Goal: Information Seeking & Learning: Learn about a topic

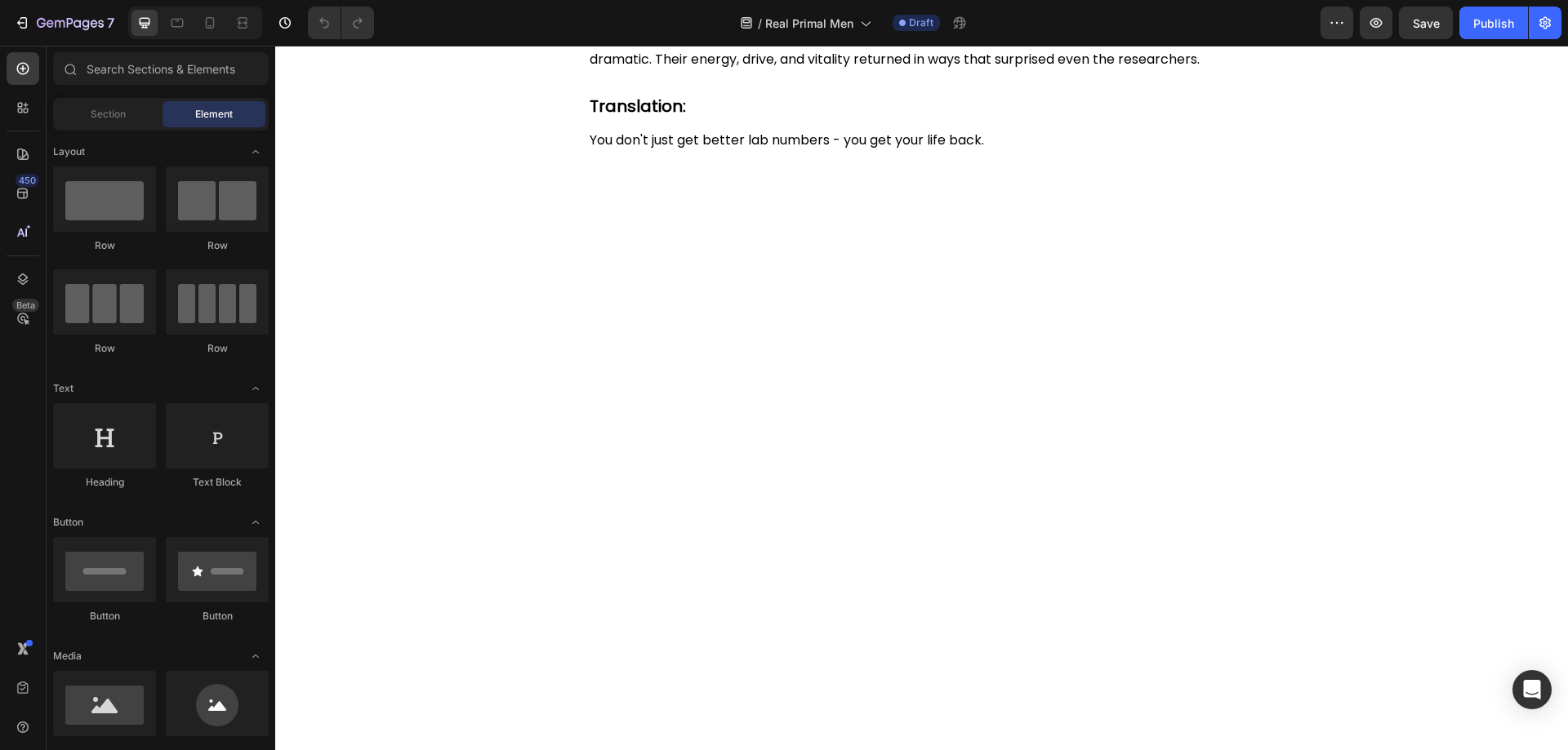
scroll to position [3755, 0]
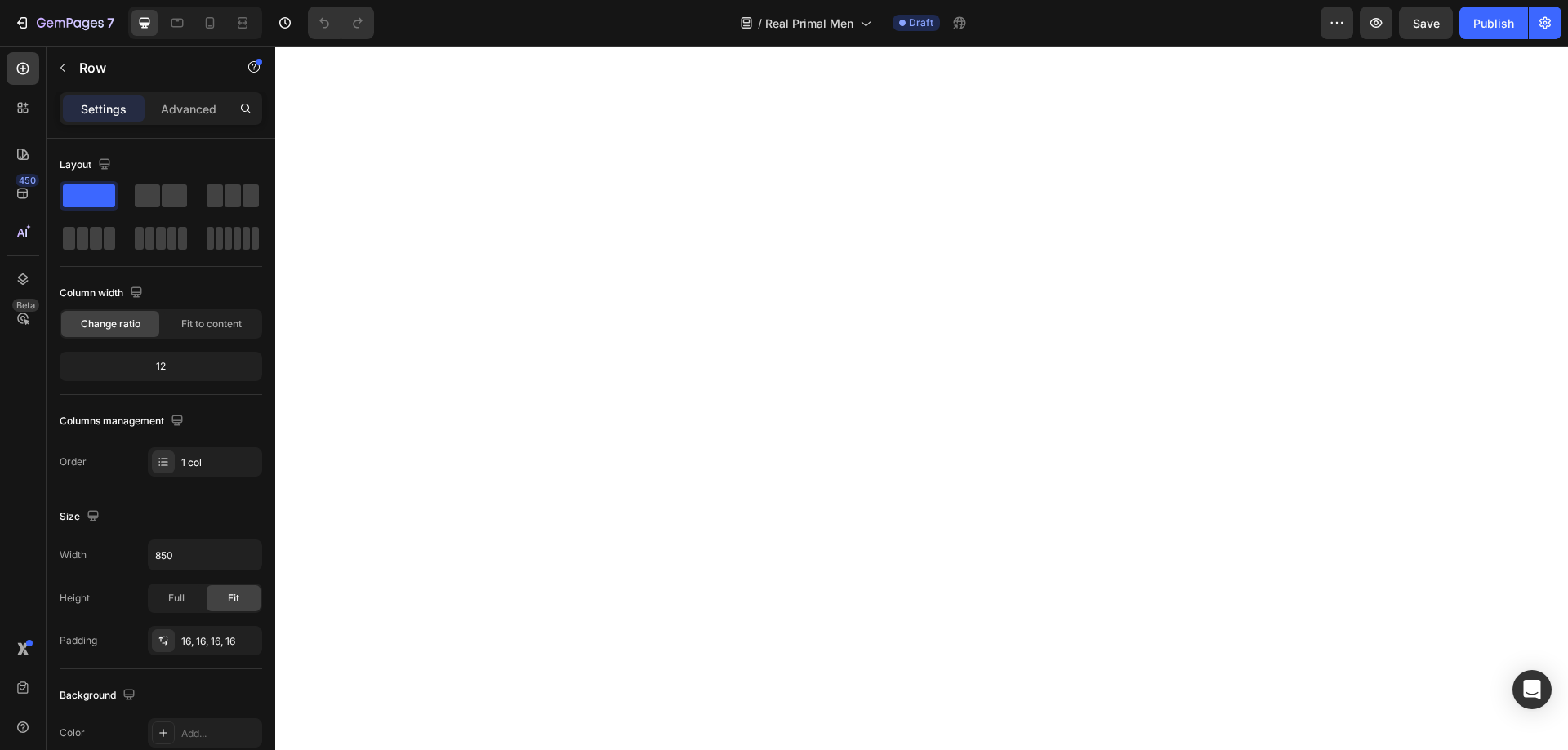
scroll to position [3919, 0]
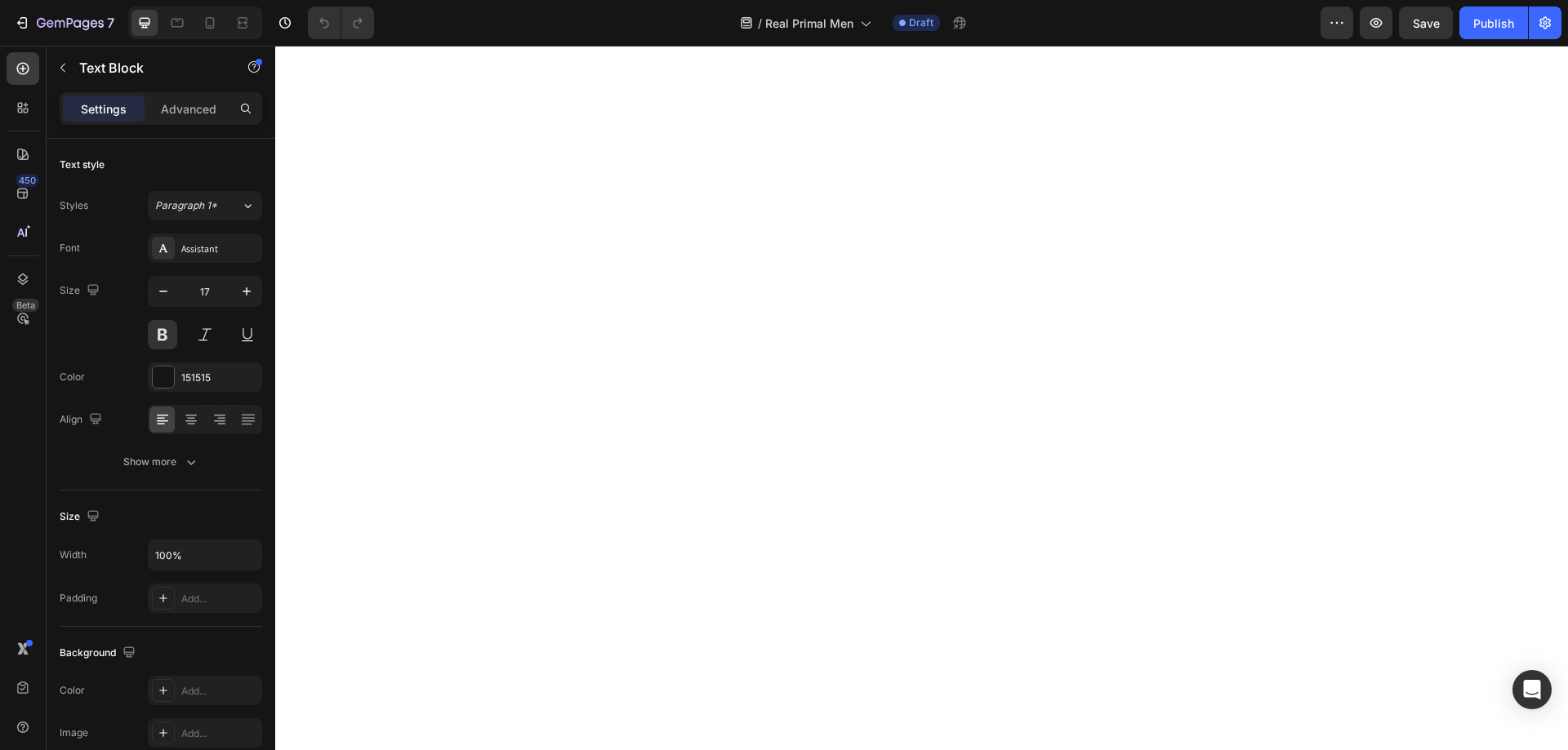
drag, startPoint x: 1120, startPoint y: 318, endPoint x: 580, endPoint y: 317, distance: 540.0
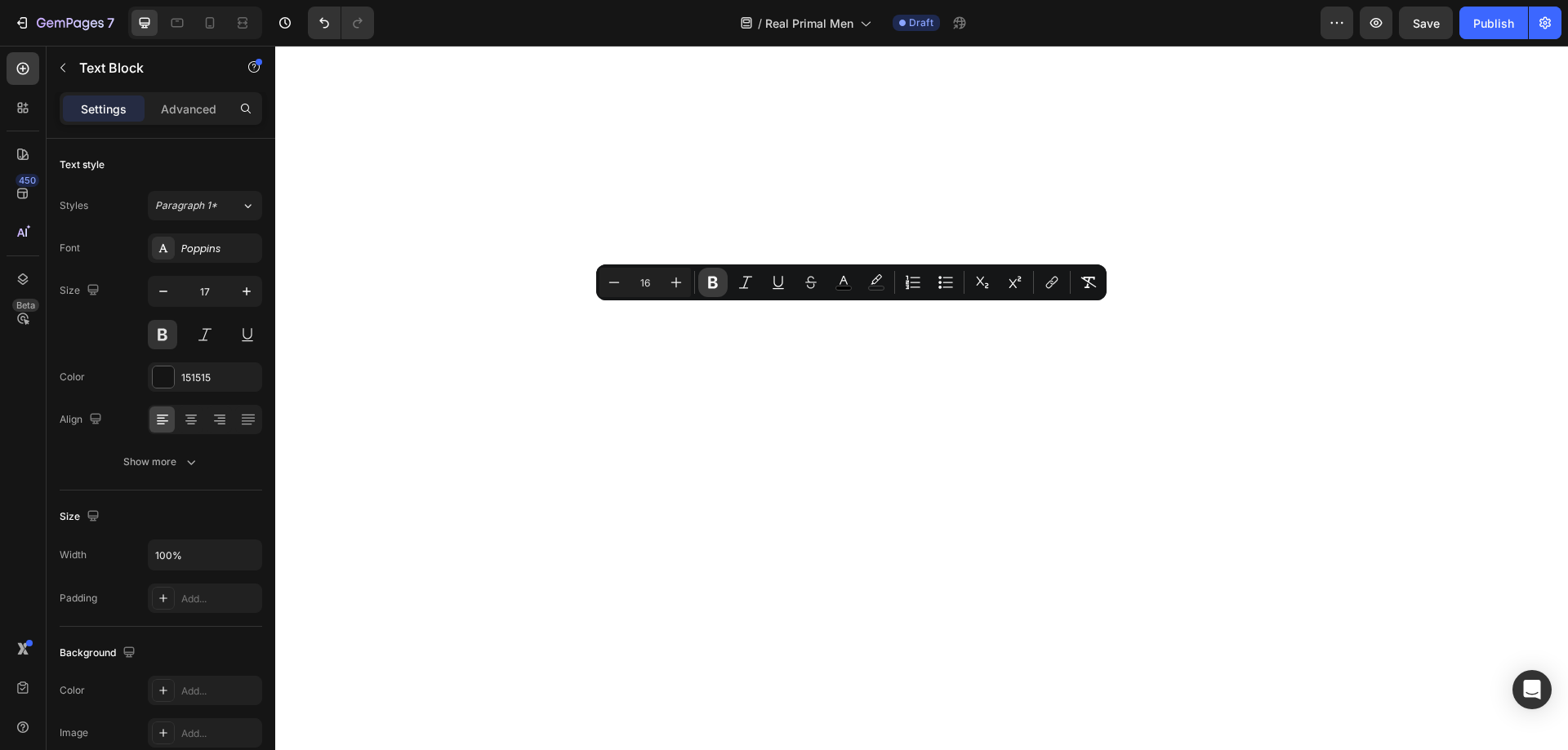
click at [710, 285] on icon "Editor contextual toolbar" at bounding box center [713, 282] width 10 height 12
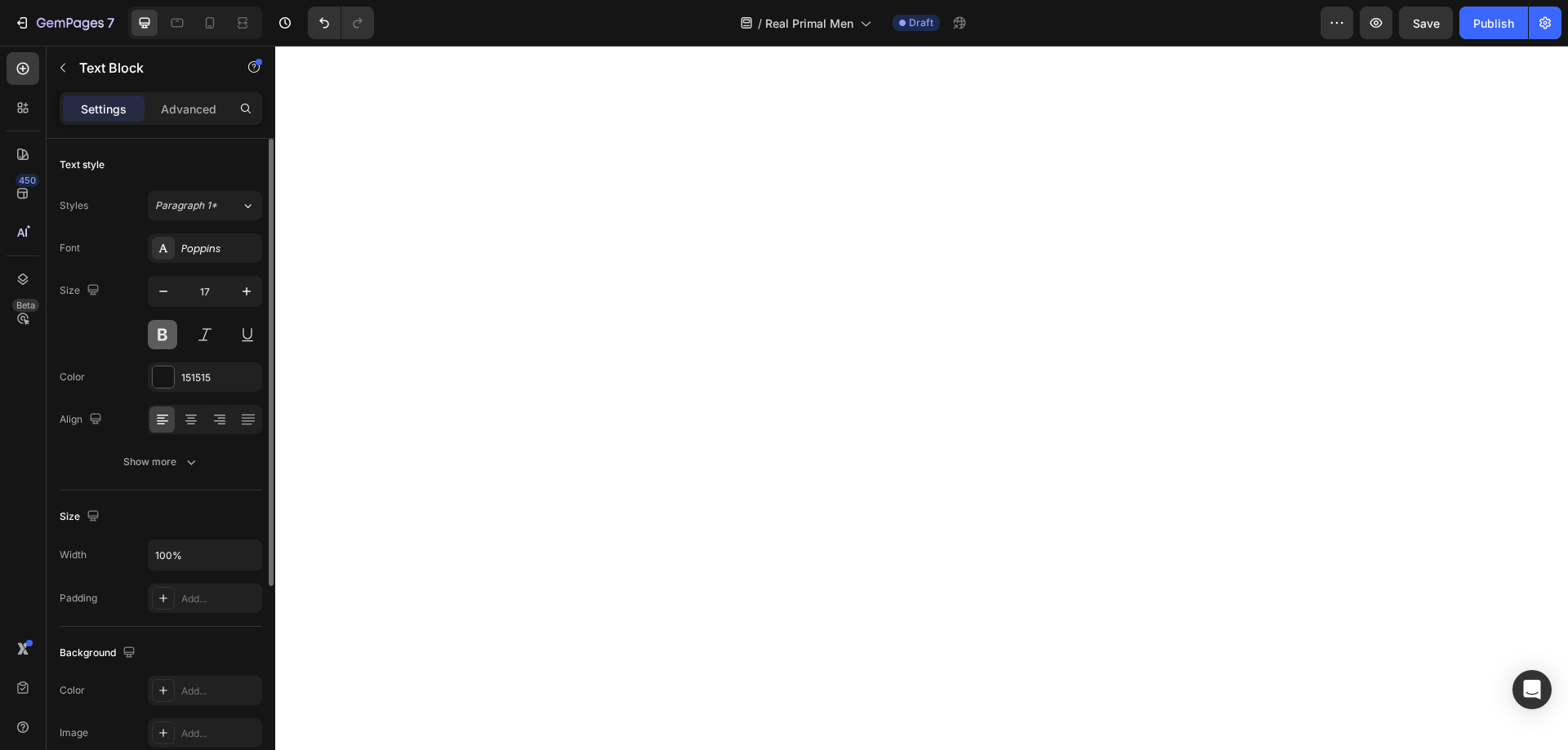
click at [156, 337] on button at bounding box center [162, 334] width 29 height 29
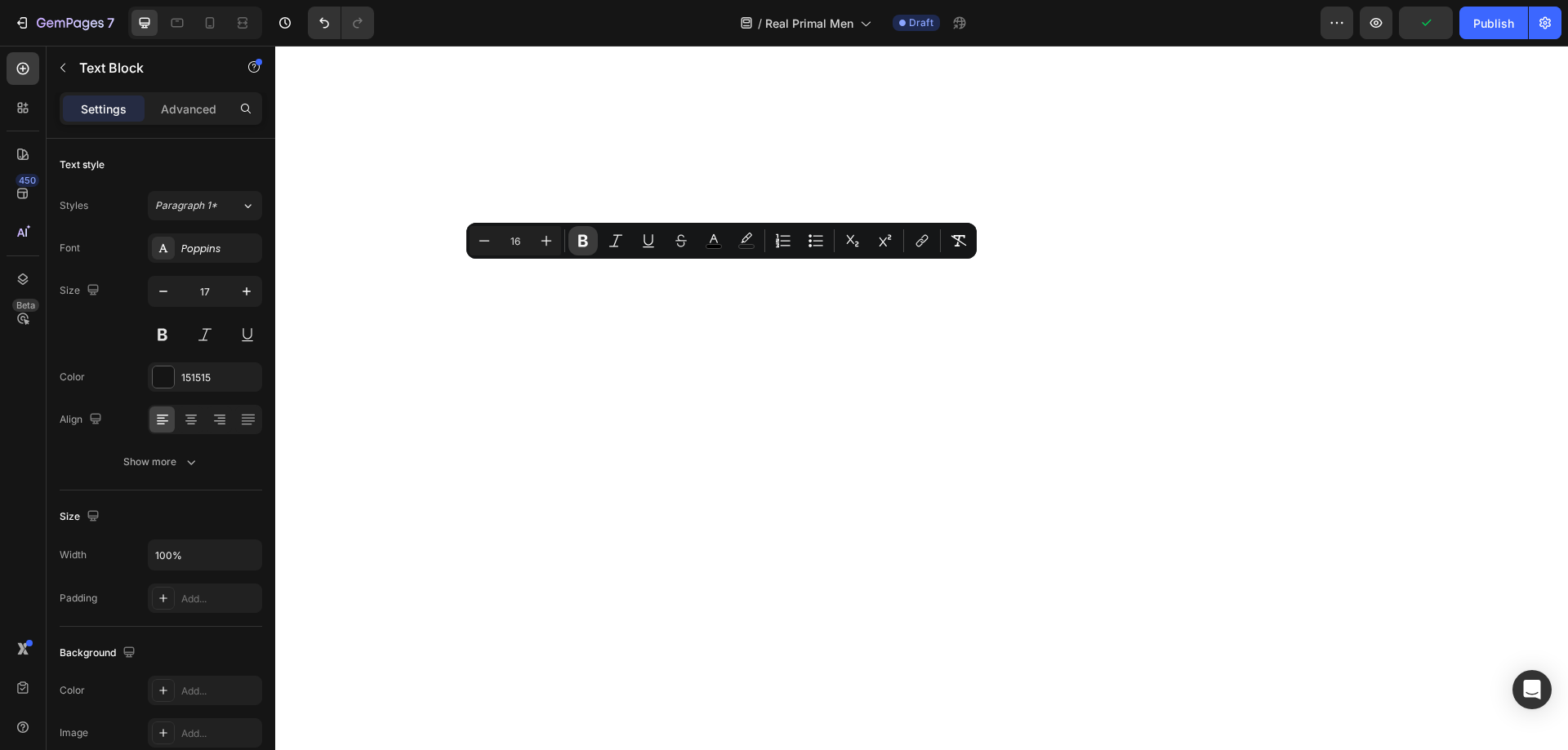
drag, startPoint x: 590, startPoint y: 240, endPoint x: 230, endPoint y: 262, distance: 360.7
click at [590, 240] on icon "Editor contextual toolbar" at bounding box center [584, 240] width 17 height 17
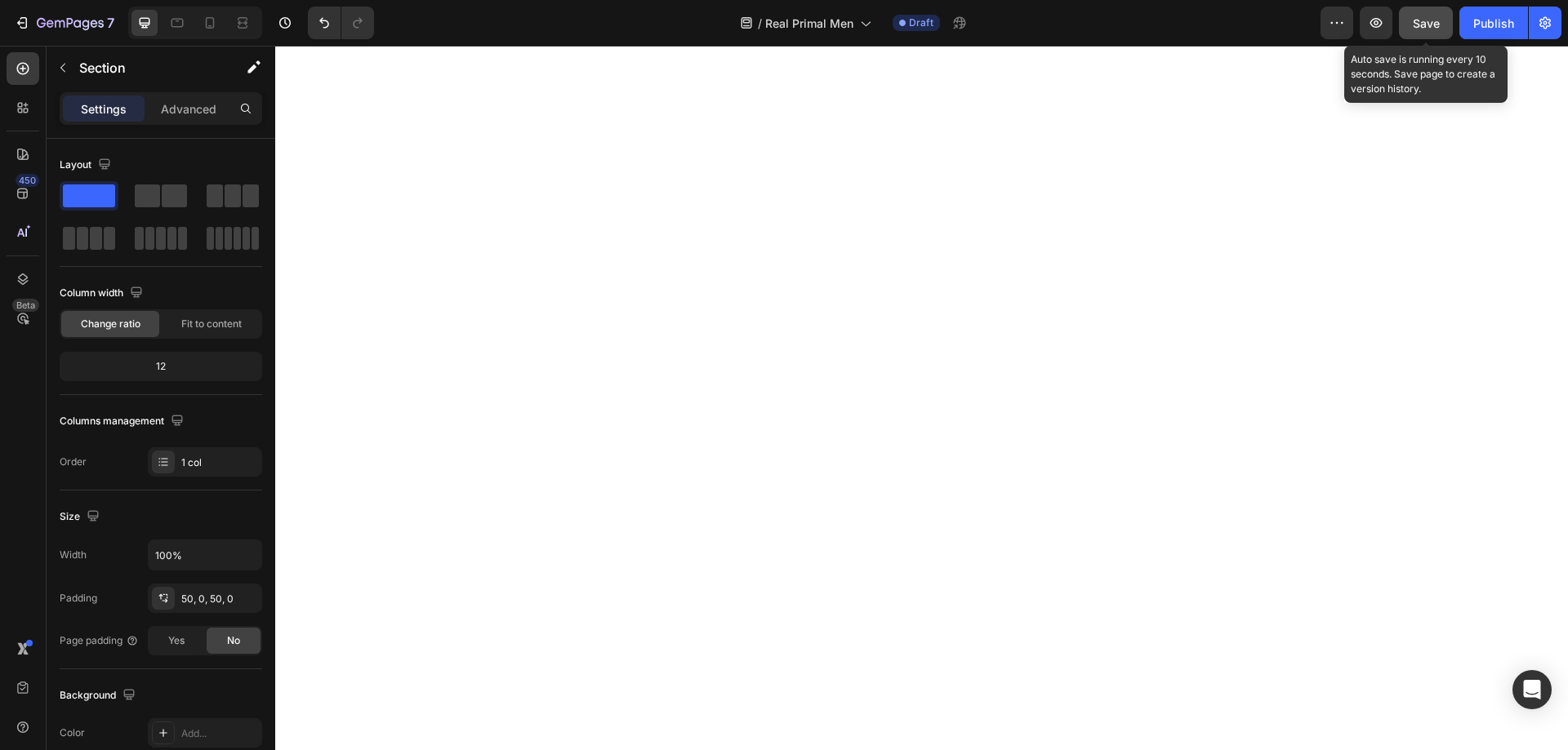
click at [1414, 24] on span "Save" at bounding box center [1426, 23] width 27 height 14
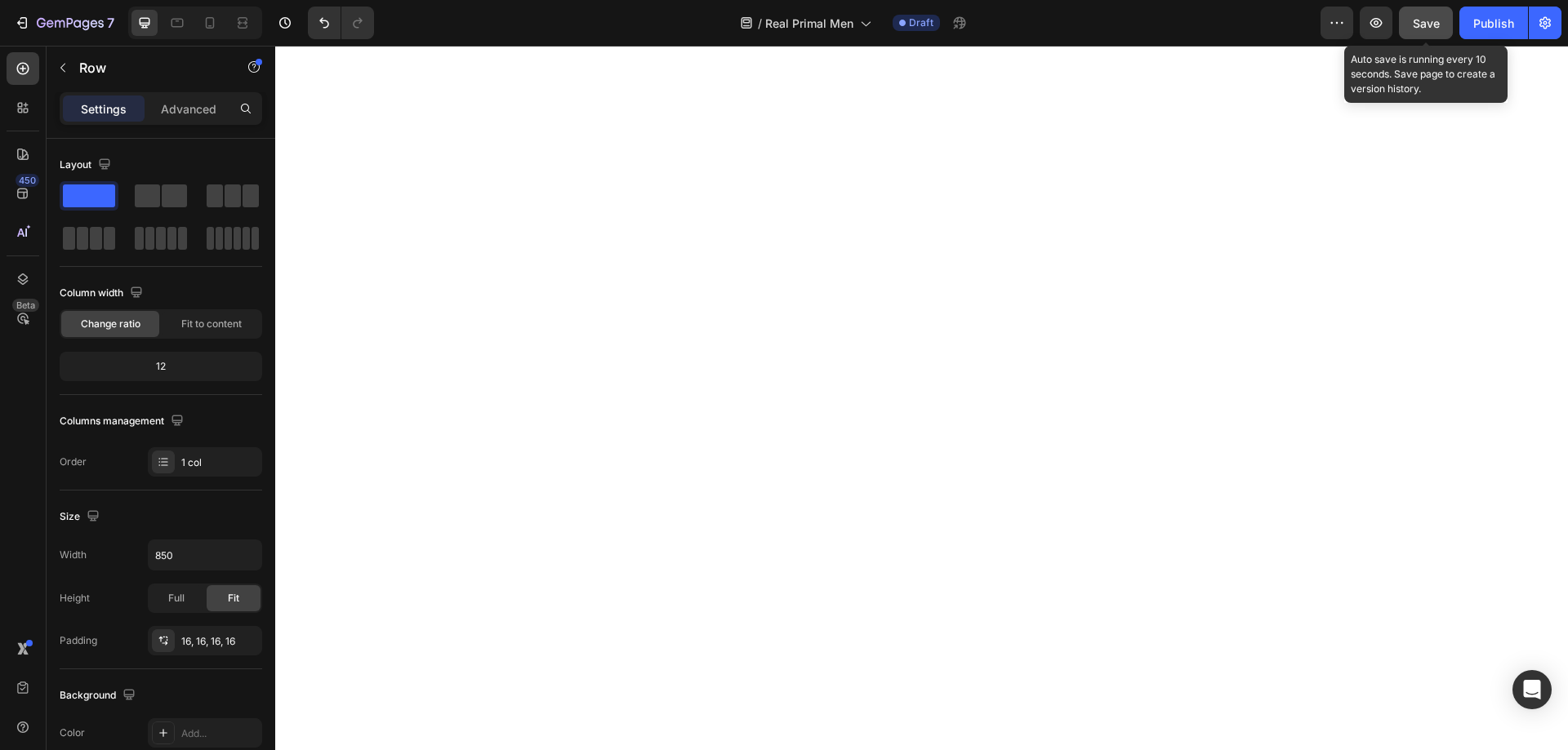
click at [1432, 20] on span "Save" at bounding box center [1426, 23] width 27 height 14
